Goal: Task Accomplishment & Management: Use online tool/utility

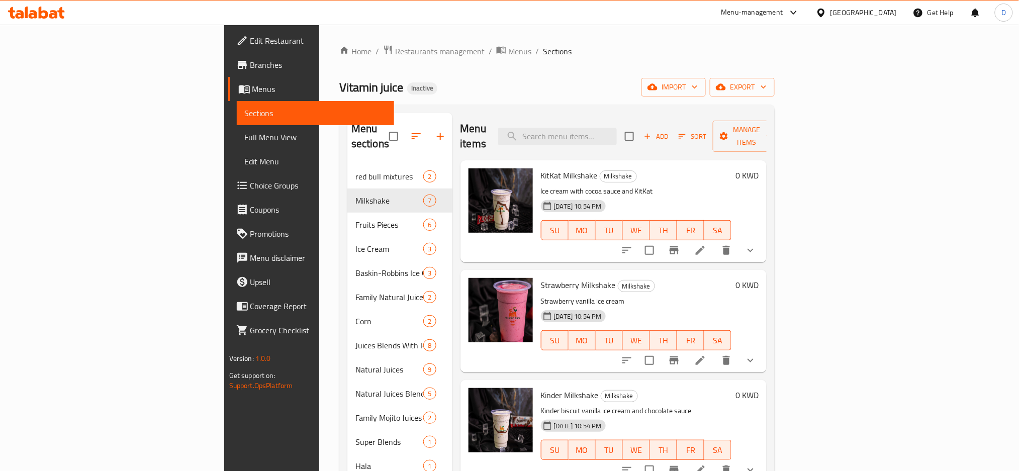
click at [237, 144] on link "Full Menu View" at bounding box center [316, 137] width 158 height 24
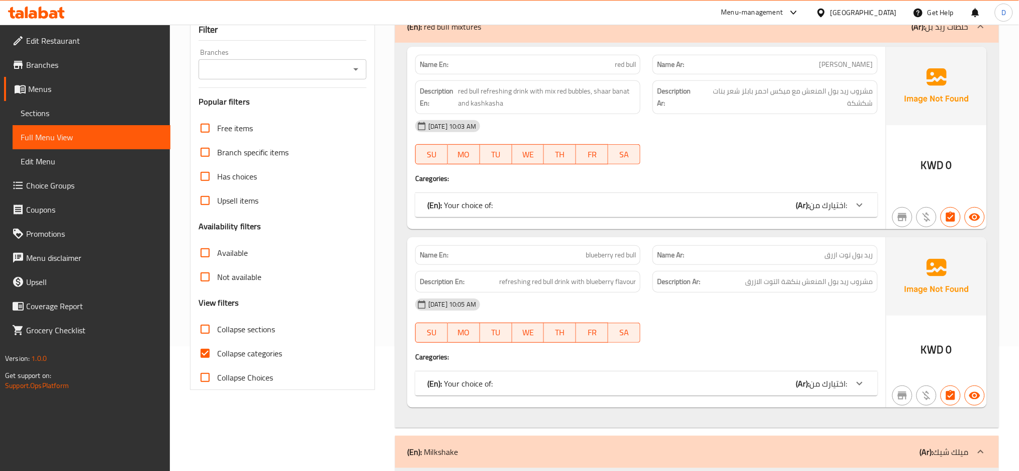
scroll to position [145, 0]
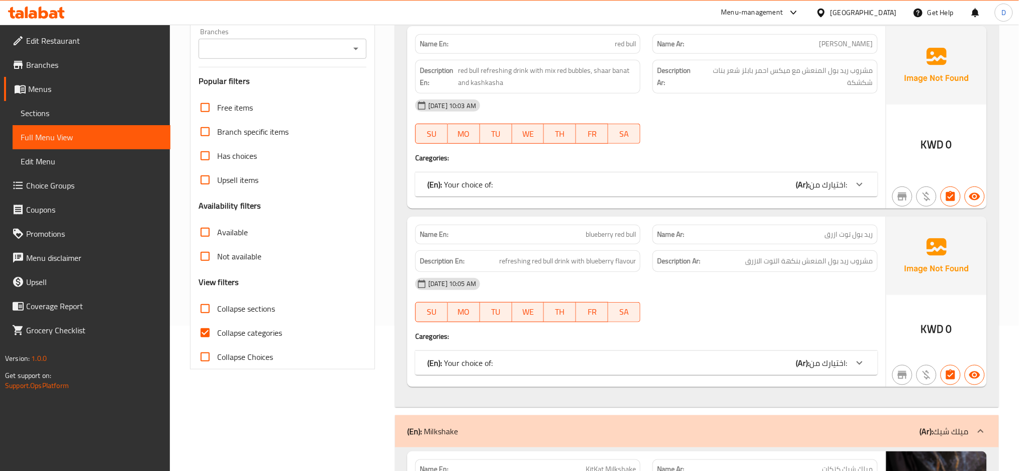
click at [259, 352] on span "Collapse Choices" at bounding box center [245, 357] width 56 height 12
click at [217, 352] on input "Collapse Choices" at bounding box center [205, 357] width 24 height 24
click at [259, 352] on span "Collapse Choices" at bounding box center [245, 357] width 56 height 12
click at [217, 352] on input "Collapse Choices" at bounding box center [205, 357] width 24 height 24
checkbox input "false"
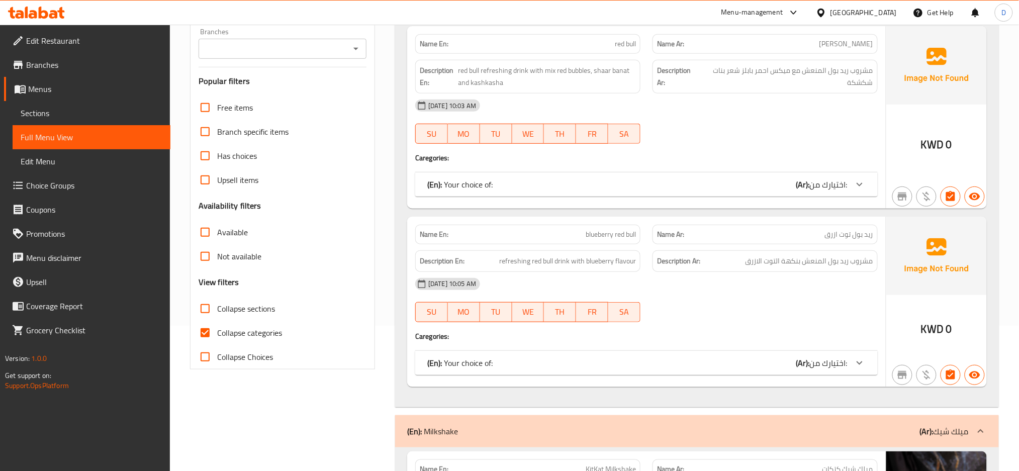
click at [254, 327] on span "Collapse categories" at bounding box center [249, 333] width 65 height 12
click at [217, 325] on input "Collapse categories" at bounding box center [205, 333] width 24 height 24
checkbox input "false"
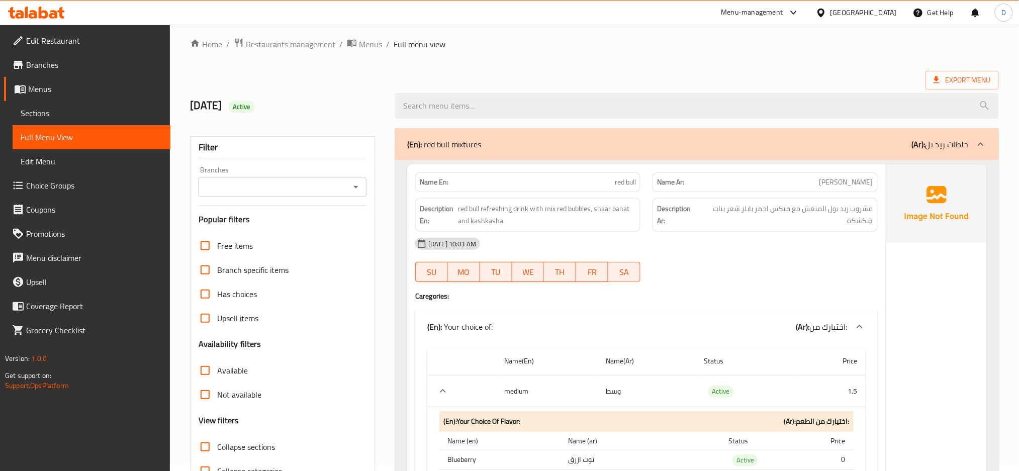
scroll to position [0, 0]
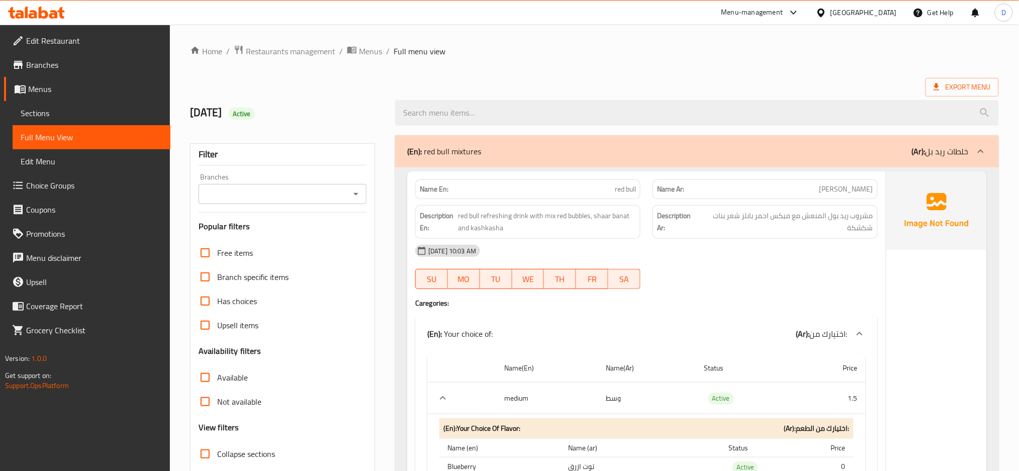
click at [650, 205] on div "Description Ar: مشروب ريد بول المنعش مع ميكس احمر بابلز شعر بنات شكشكة" at bounding box center [765, 222] width 237 height 46
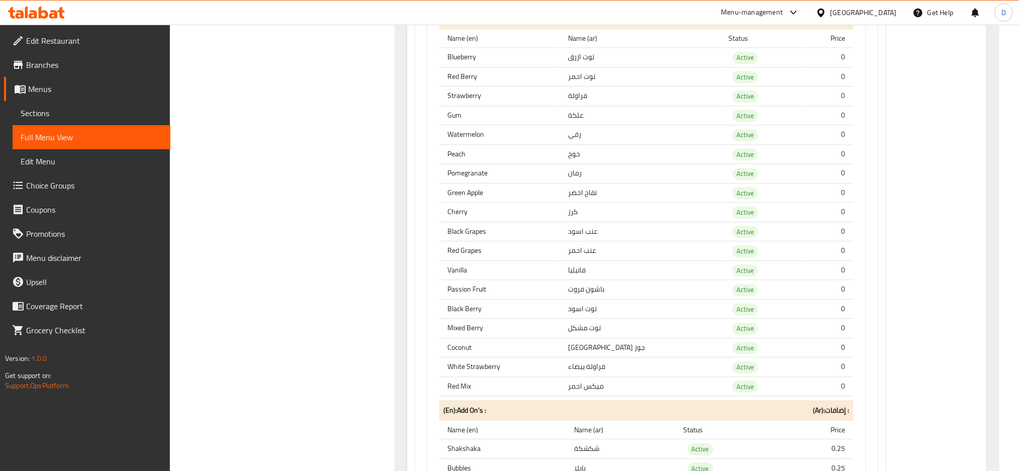
scroll to position [2233, 0]
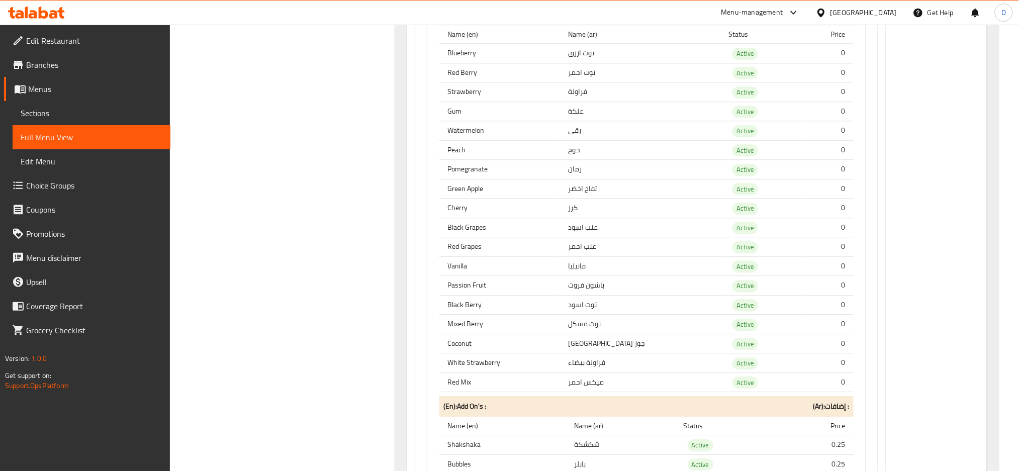
click at [880, 16] on div "[GEOGRAPHIC_DATA]" at bounding box center [864, 12] width 66 height 11
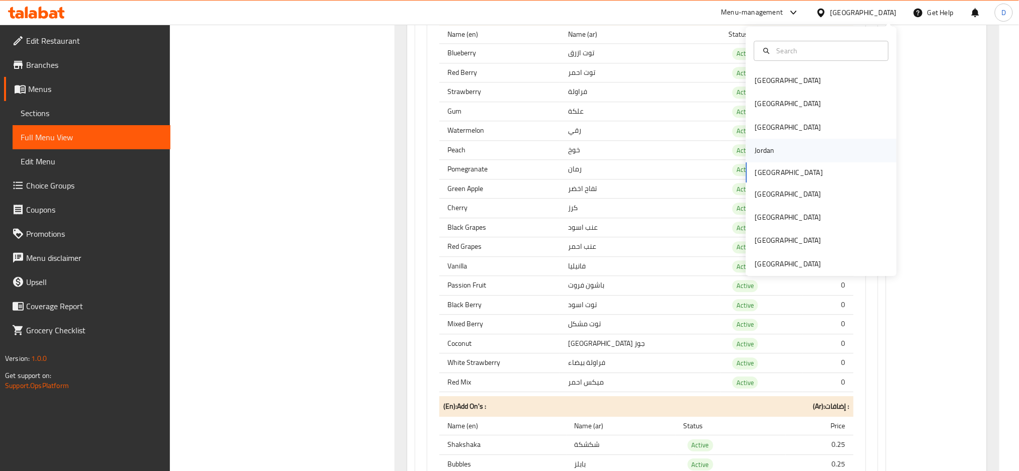
click at [774, 155] on div "Jordan" at bounding box center [821, 150] width 151 height 23
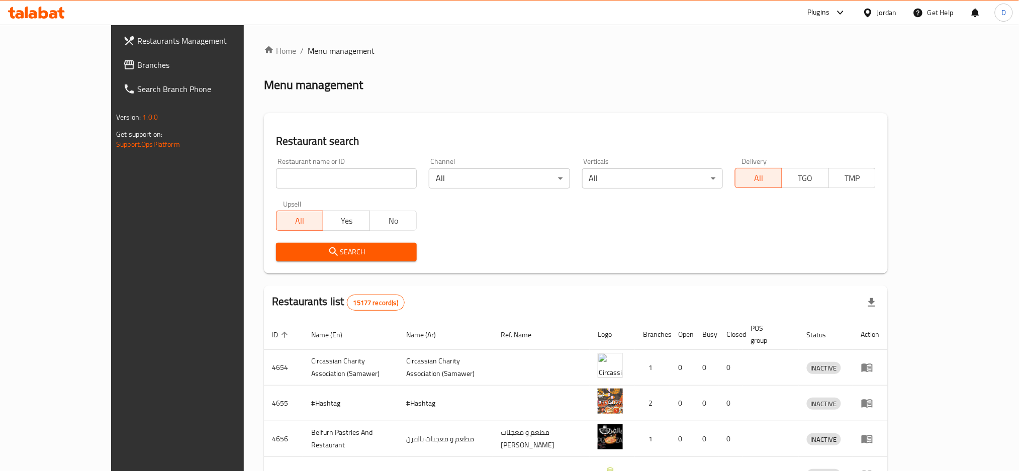
click at [835, 13] on icon at bounding box center [841, 13] width 12 height 12
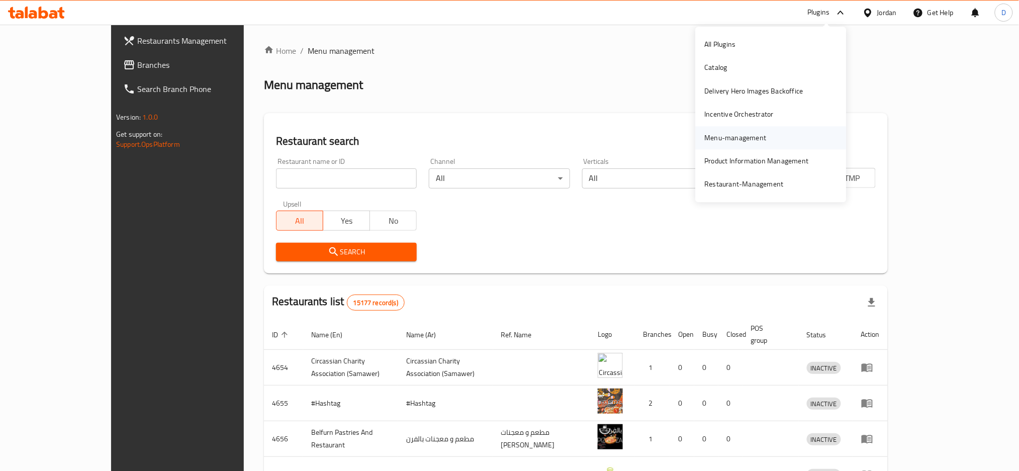
click at [725, 142] on div "Menu-management" at bounding box center [736, 137] width 62 height 11
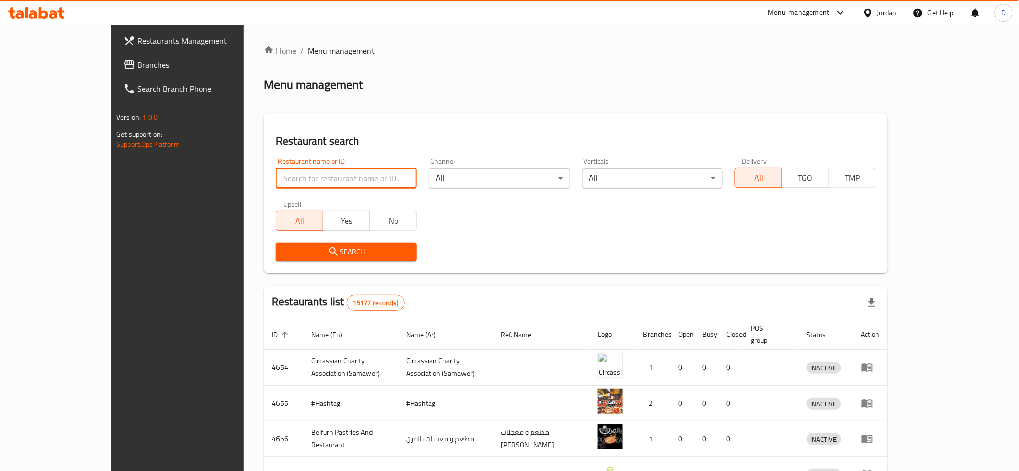
click at [286, 178] on input "search" at bounding box center [346, 178] width 141 height 20
paste input "Hommosani"
type input "Hommosani"
click button "Search" at bounding box center [346, 252] width 141 height 19
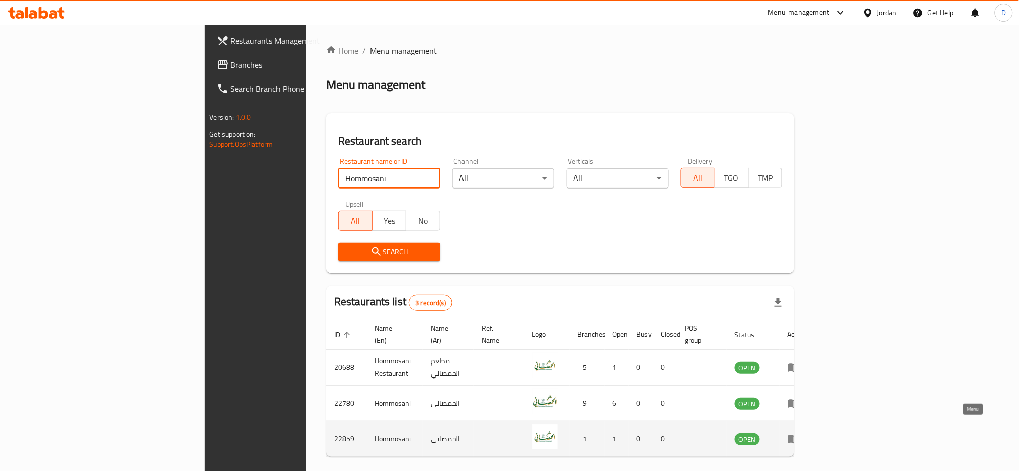
click at [800, 433] on icon "enhanced table" at bounding box center [794, 439] width 12 height 12
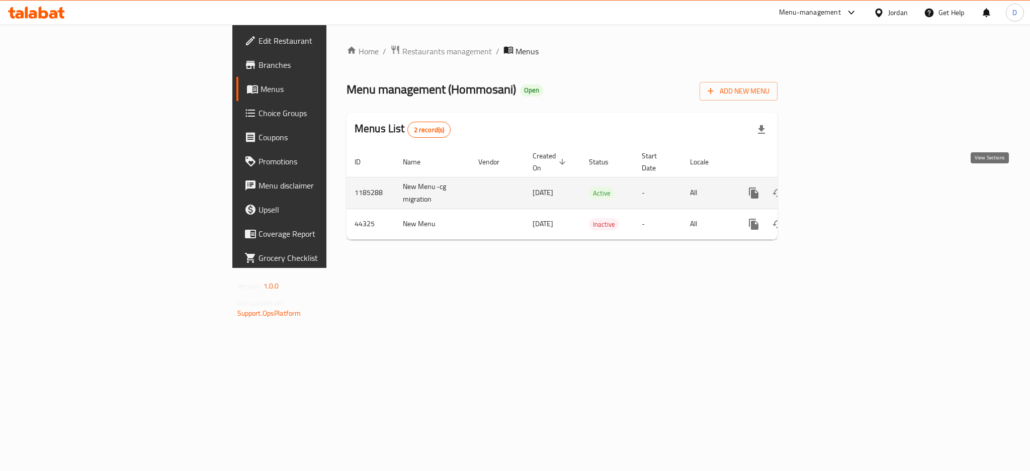
click at [832, 187] on icon "enhanced table" at bounding box center [826, 193] width 12 height 12
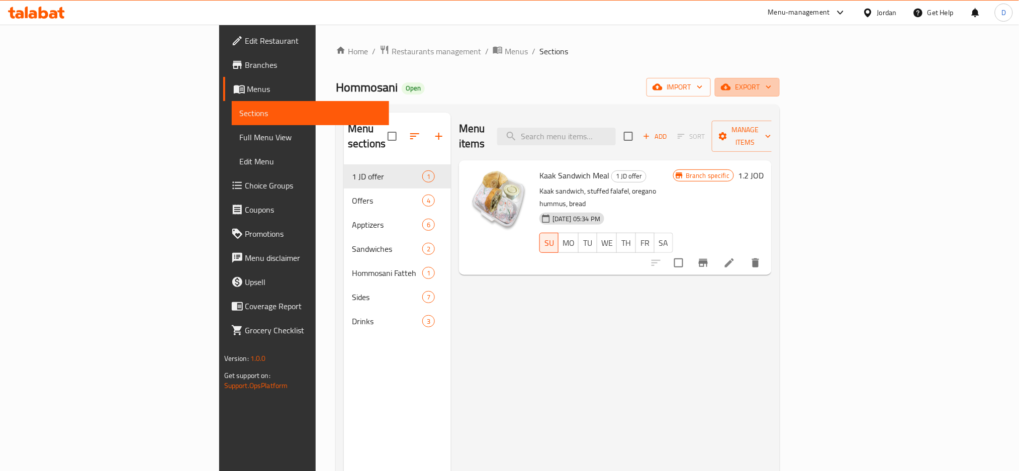
click at [772, 89] on span "export" at bounding box center [747, 87] width 49 height 13
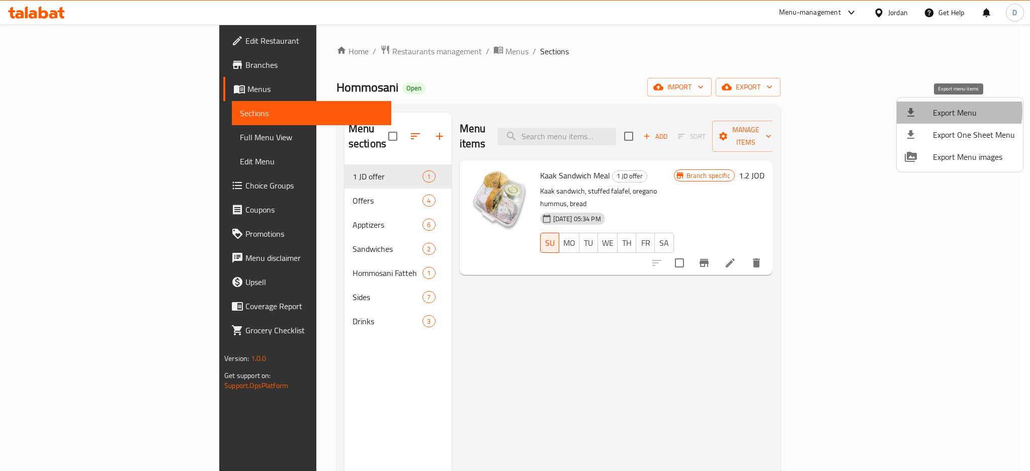
click at [945, 111] on span "Export Menu" at bounding box center [974, 113] width 82 height 12
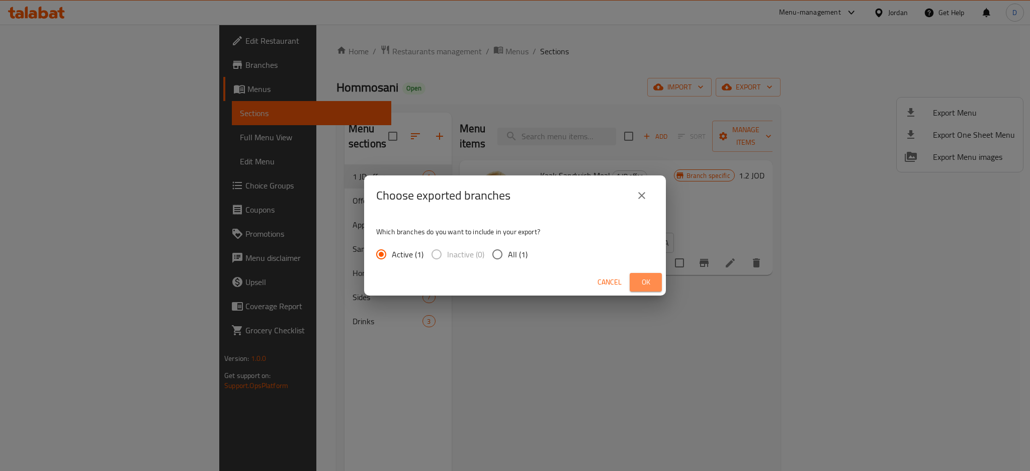
click at [651, 282] on span "Ok" at bounding box center [646, 282] width 16 height 13
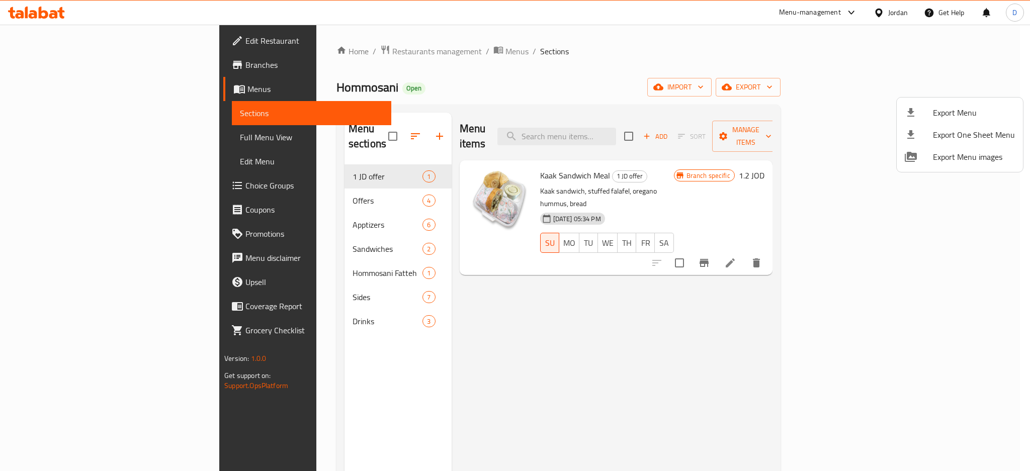
click at [116, 142] on div at bounding box center [515, 235] width 1030 height 471
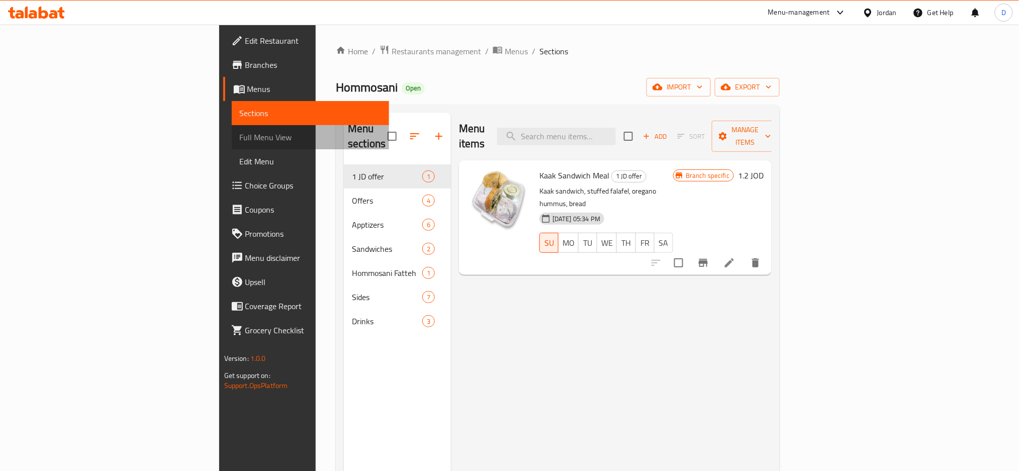
click at [240, 142] on span "Full Menu View" at bounding box center [311, 137] width 142 height 12
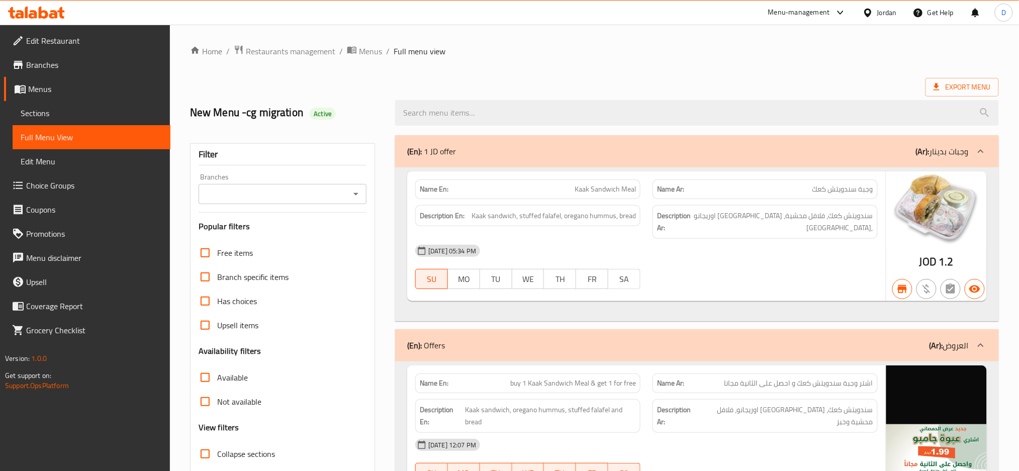
click at [663, 245] on div "Description Ar: سندويتش كعك، حمص اوريجانو، فلافل محشية وخبز" at bounding box center [765, 222] width 237 height 46
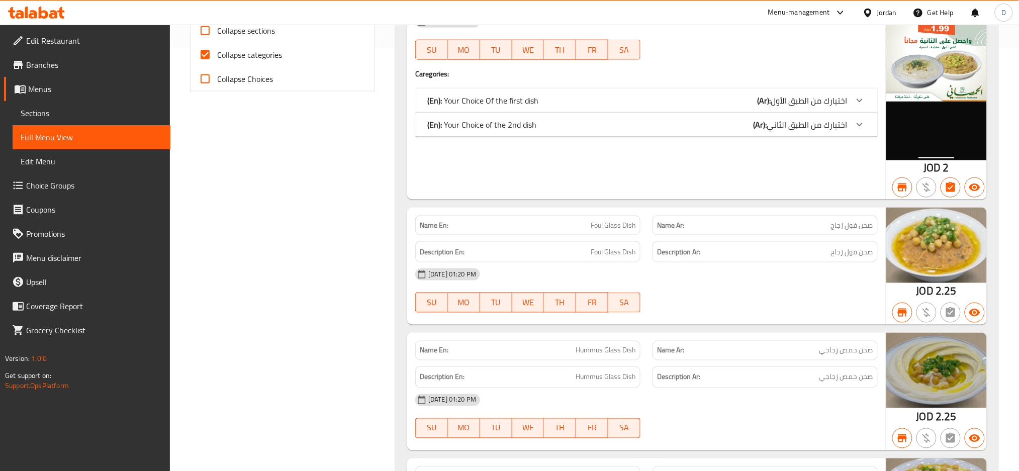
scroll to position [335, 0]
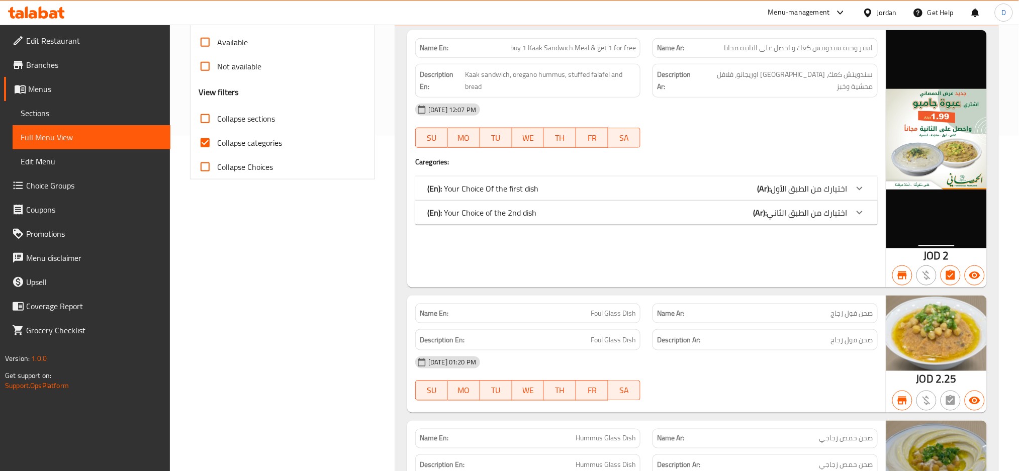
click at [267, 138] on span "Collapse categories" at bounding box center [249, 143] width 65 height 12
click at [217, 138] on input "Collapse categories" at bounding box center [205, 143] width 24 height 24
checkbox input "false"
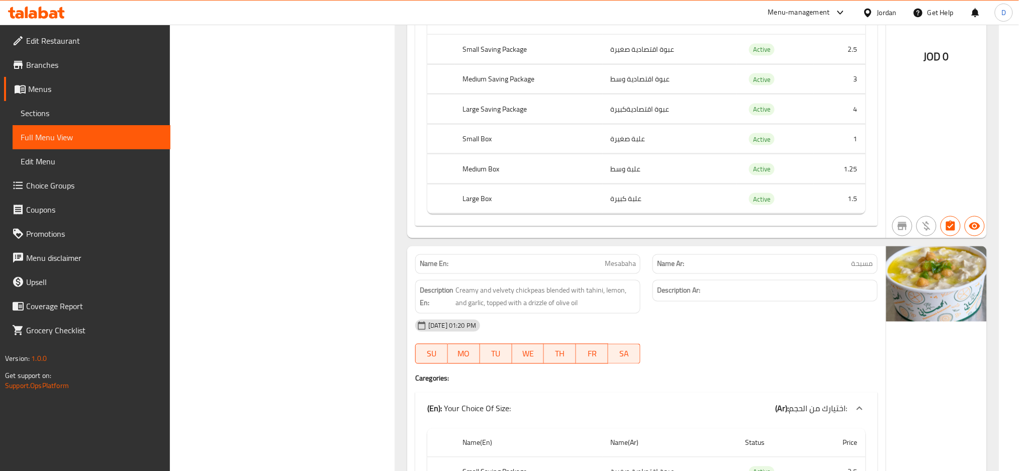
scroll to position [3295, 0]
